Goal: Check status: Check status

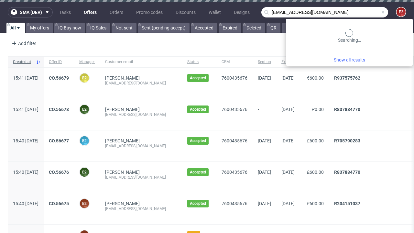
type input "[EMAIL_ADDRESS][DOMAIN_NAME]"
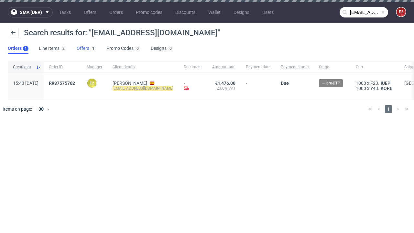
click at [86, 49] on link "Offers 1" at bounding box center [86, 48] width 19 height 10
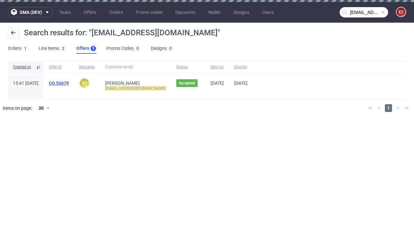
click at [69, 83] on link "CO.56679" at bounding box center [59, 83] width 20 height 5
